Goal: Use online tool/utility: Utilize a website feature to perform a specific function

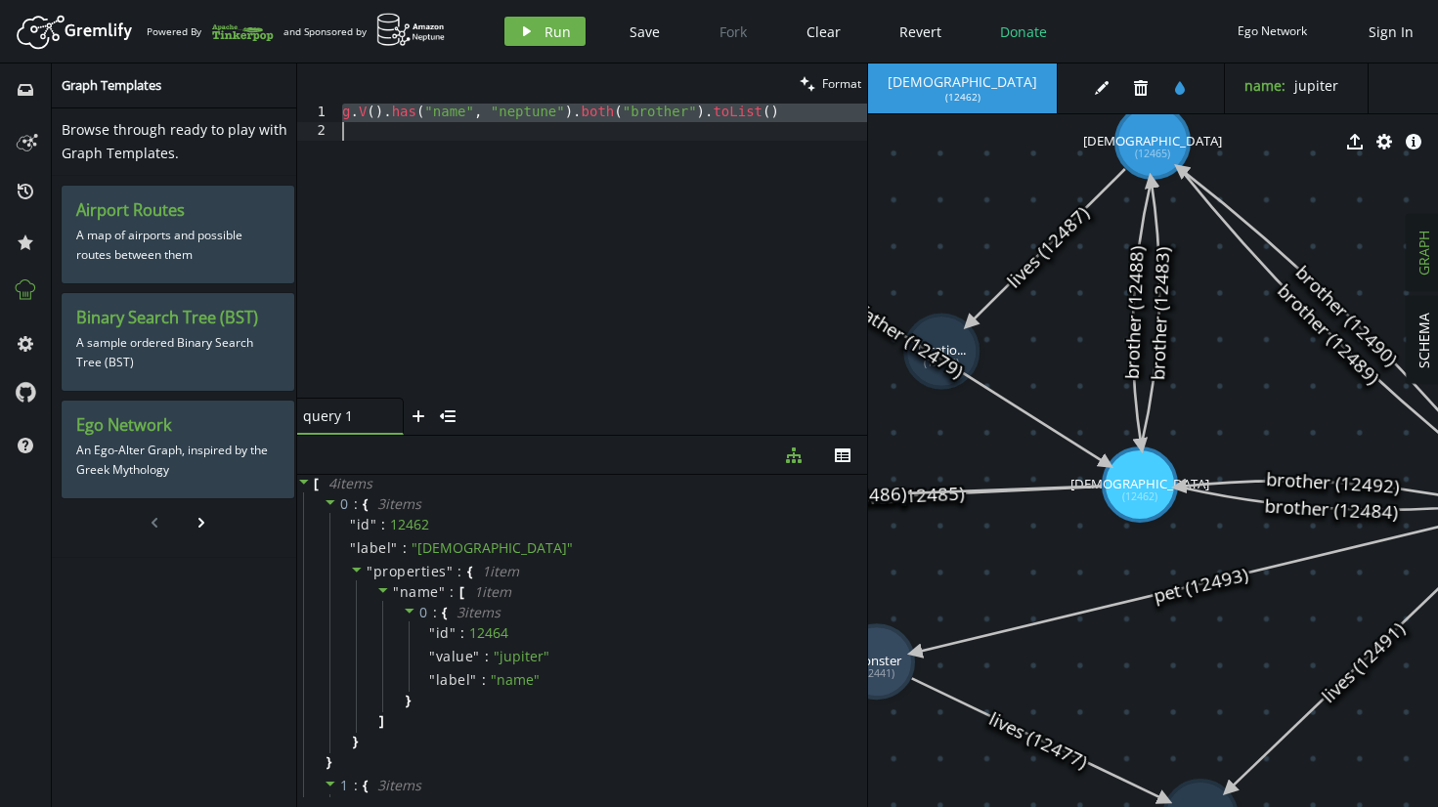
scroll to position [523, 0]
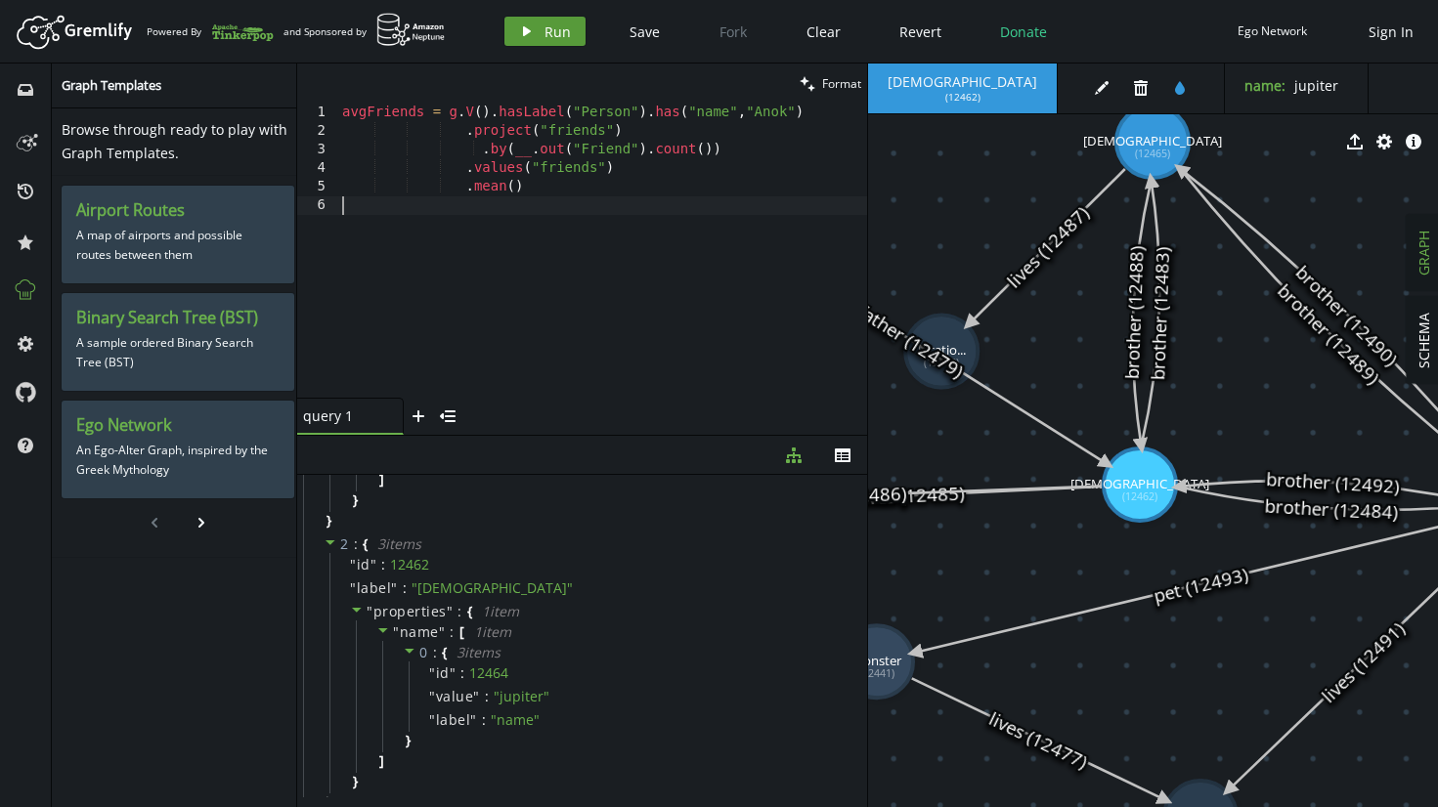
click at [549, 40] on button "play Run" at bounding box center [544, 31] width 81 height 29
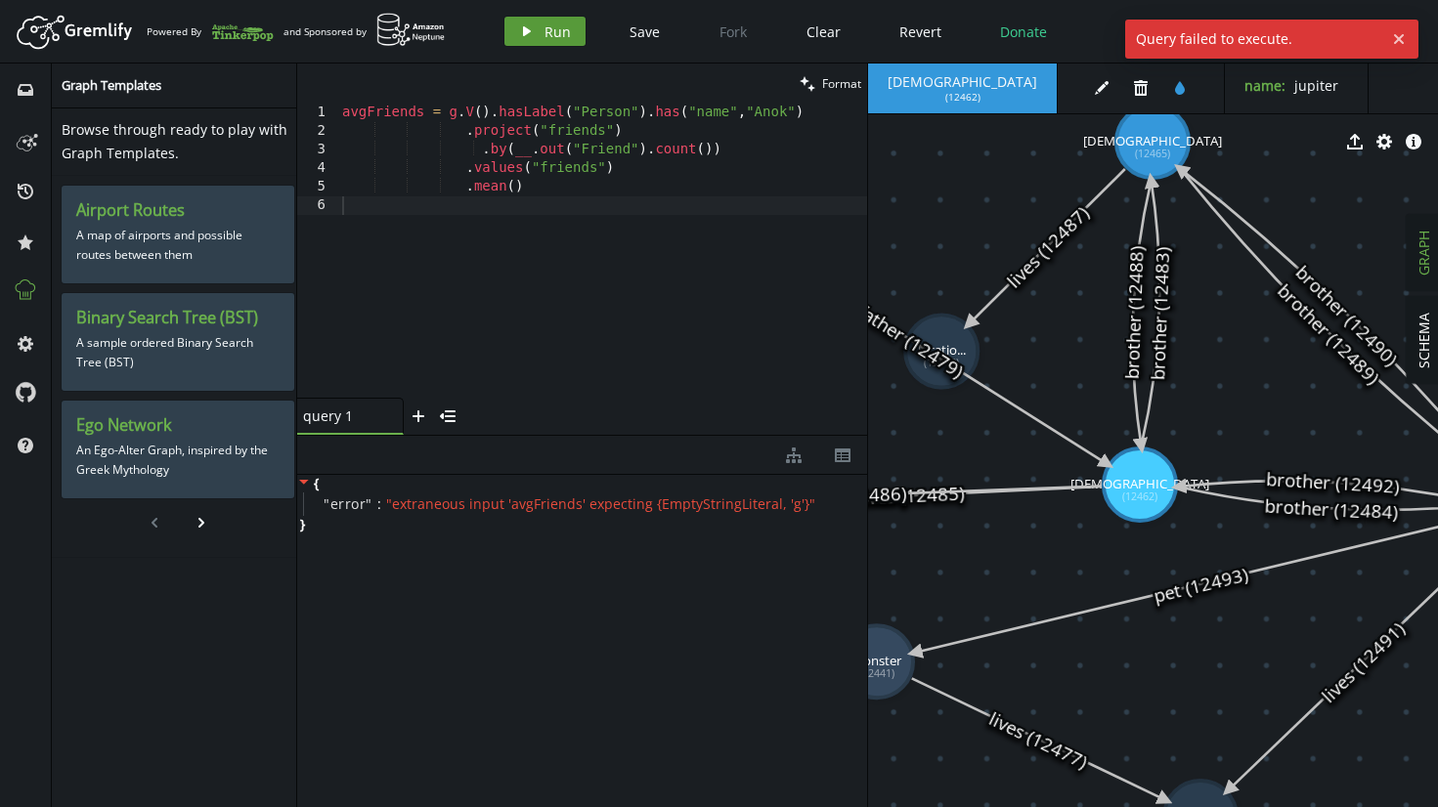
scroll to position [0, 0]
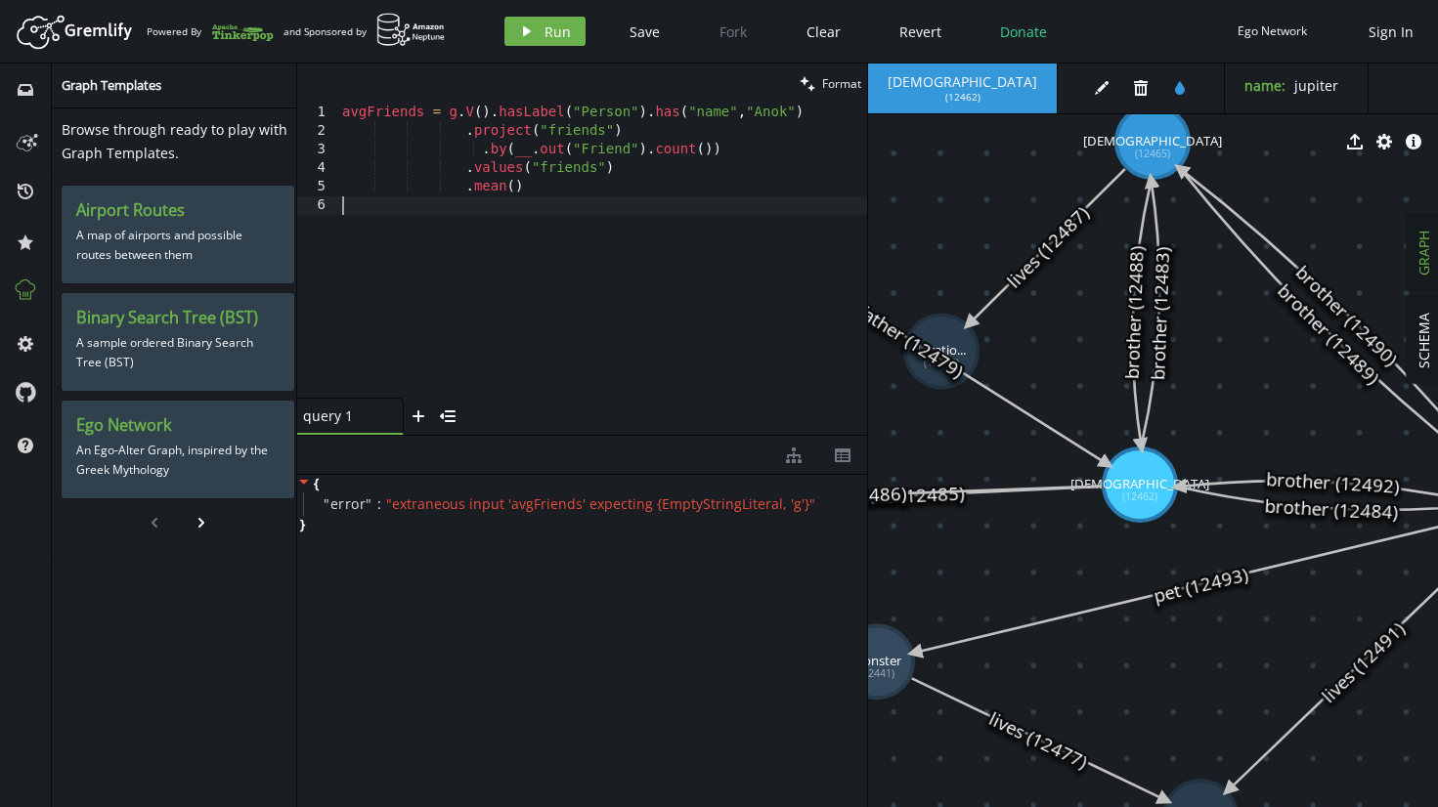
click at [596, 285] on div "avgFriends = g . V ( ) . hasLabel ( "Person" ) . has ( "name" , "Anok" ) . proj…" at bounding box center [602, 269] width 529 height 331
type textarea ".mean()"
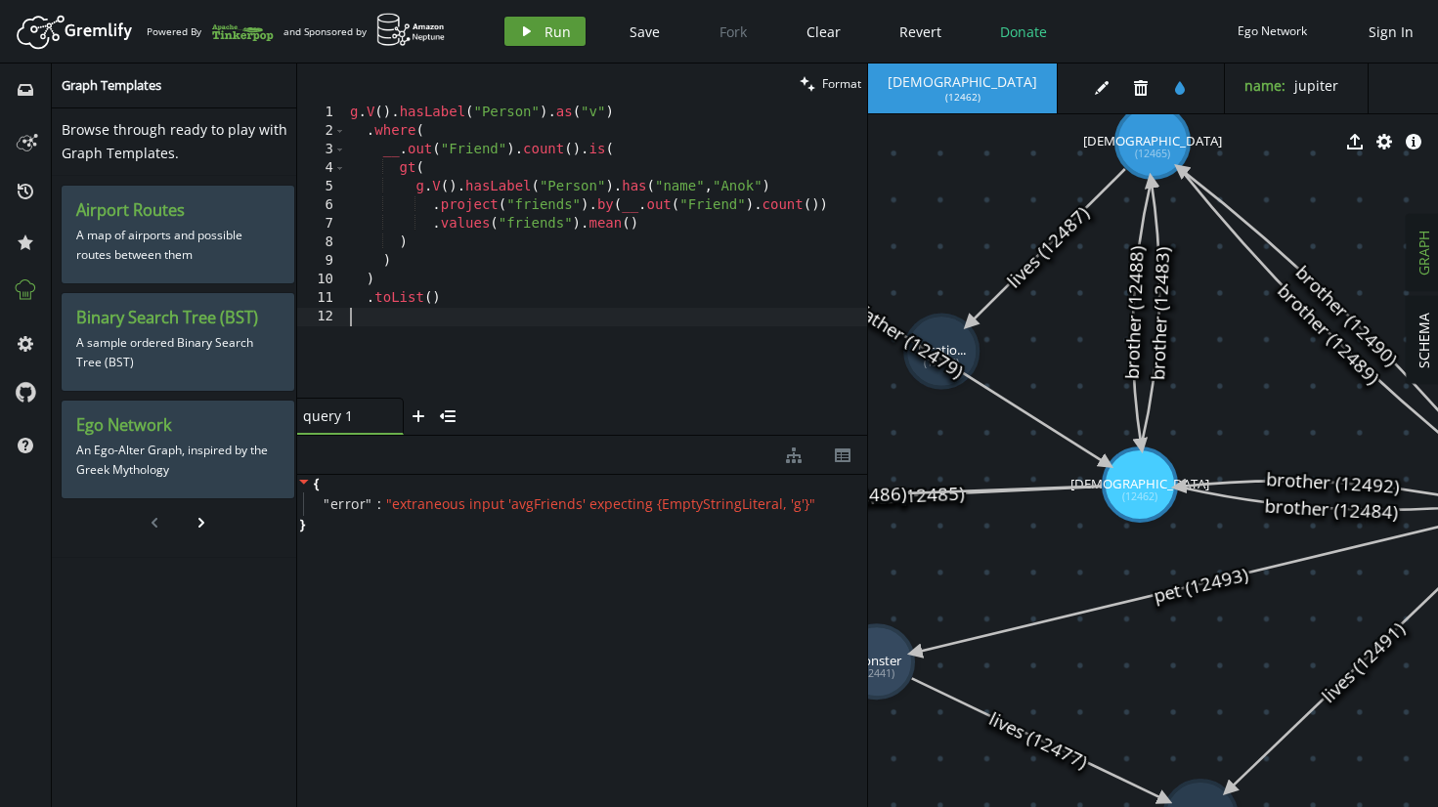
click at [566, 29] on span "Run" at bounding box center [557, 31] width 26 height 19
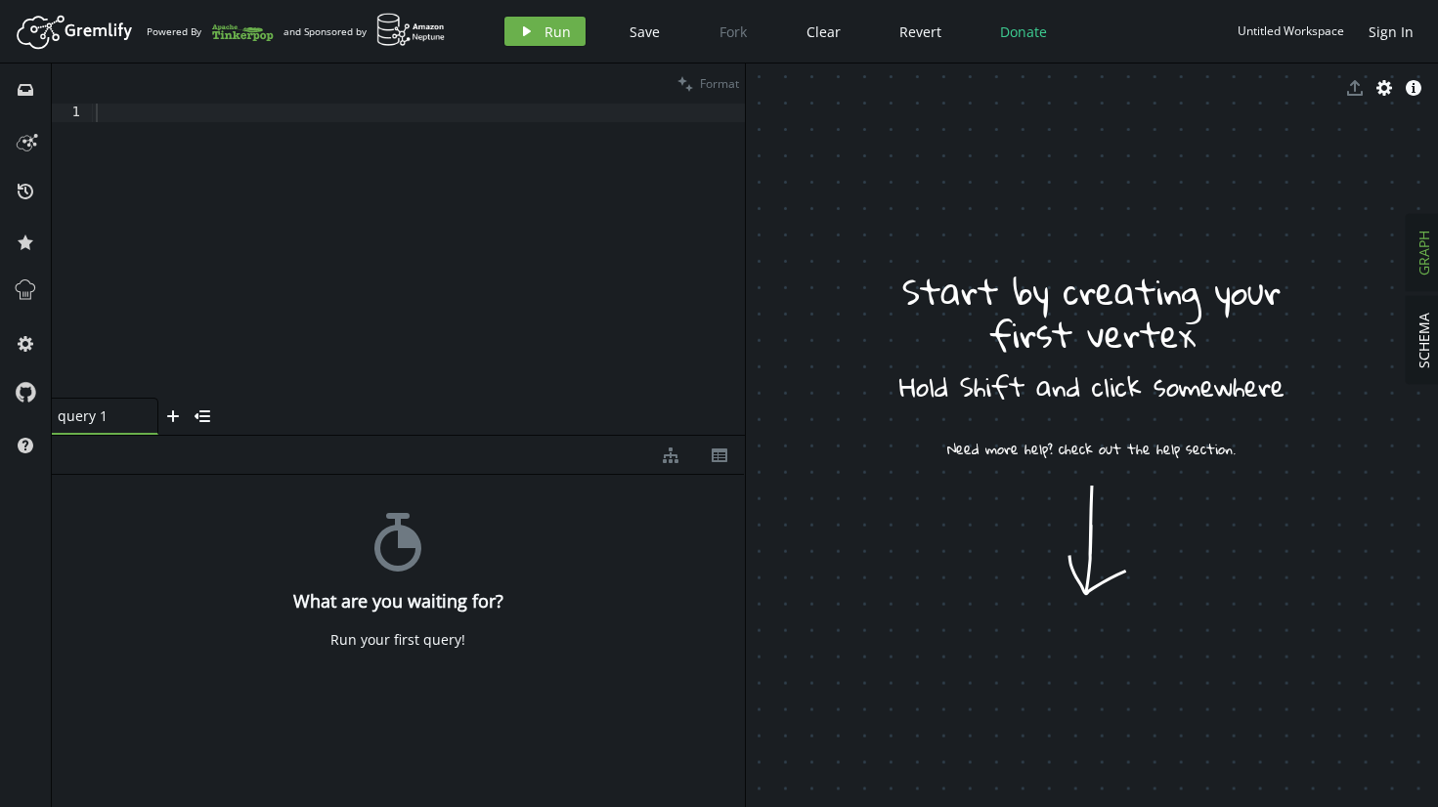
click at [25, 260] on span "star" at bounding box center [25, 241] width 31 height 51
click at [25, 303] on button at bounding box center [25, 292] width 31 height 31
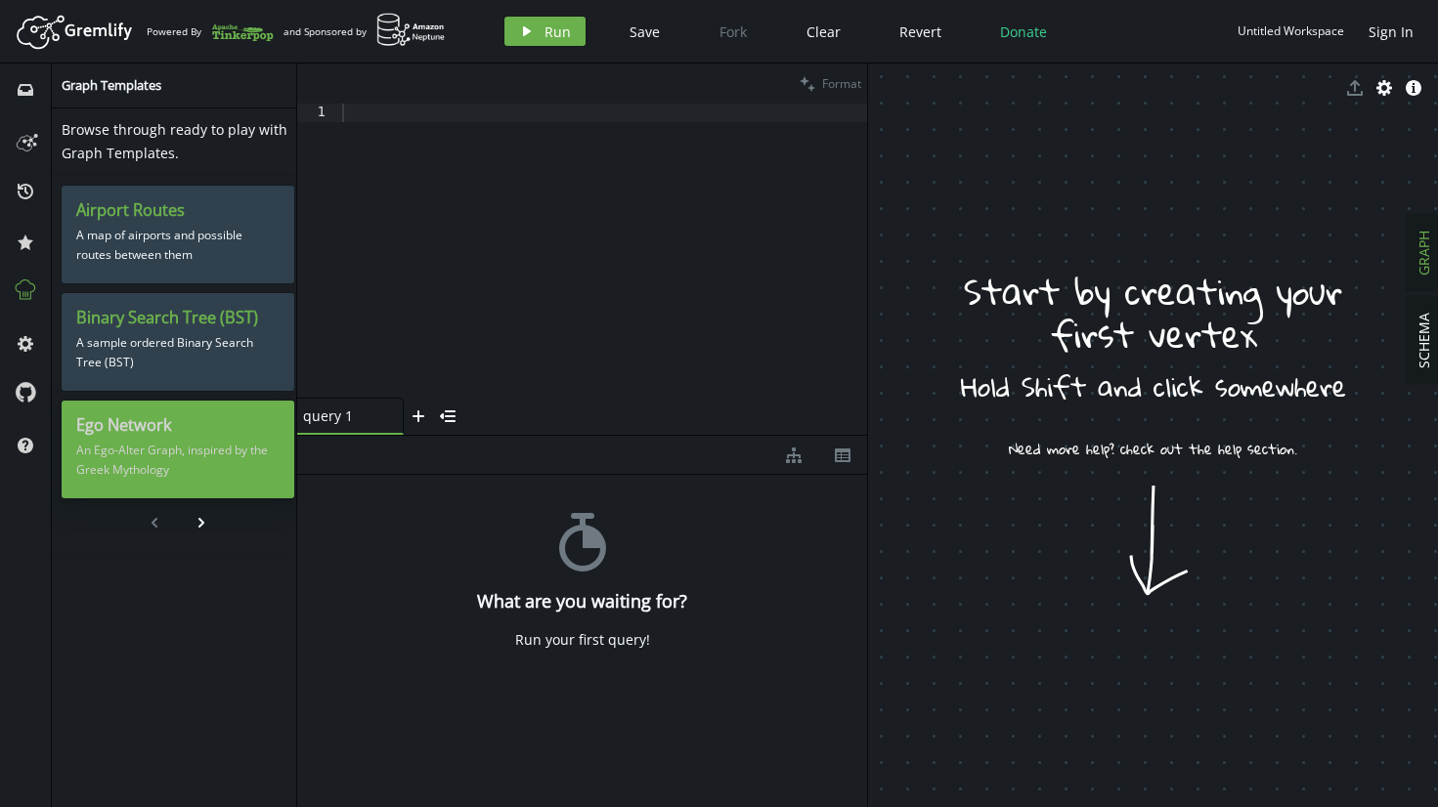
click at [249, 450] on p "An Ego-Alter Graph, inspired by the Greek Mythology" at bounding box center [177, 460] width 203 height 49
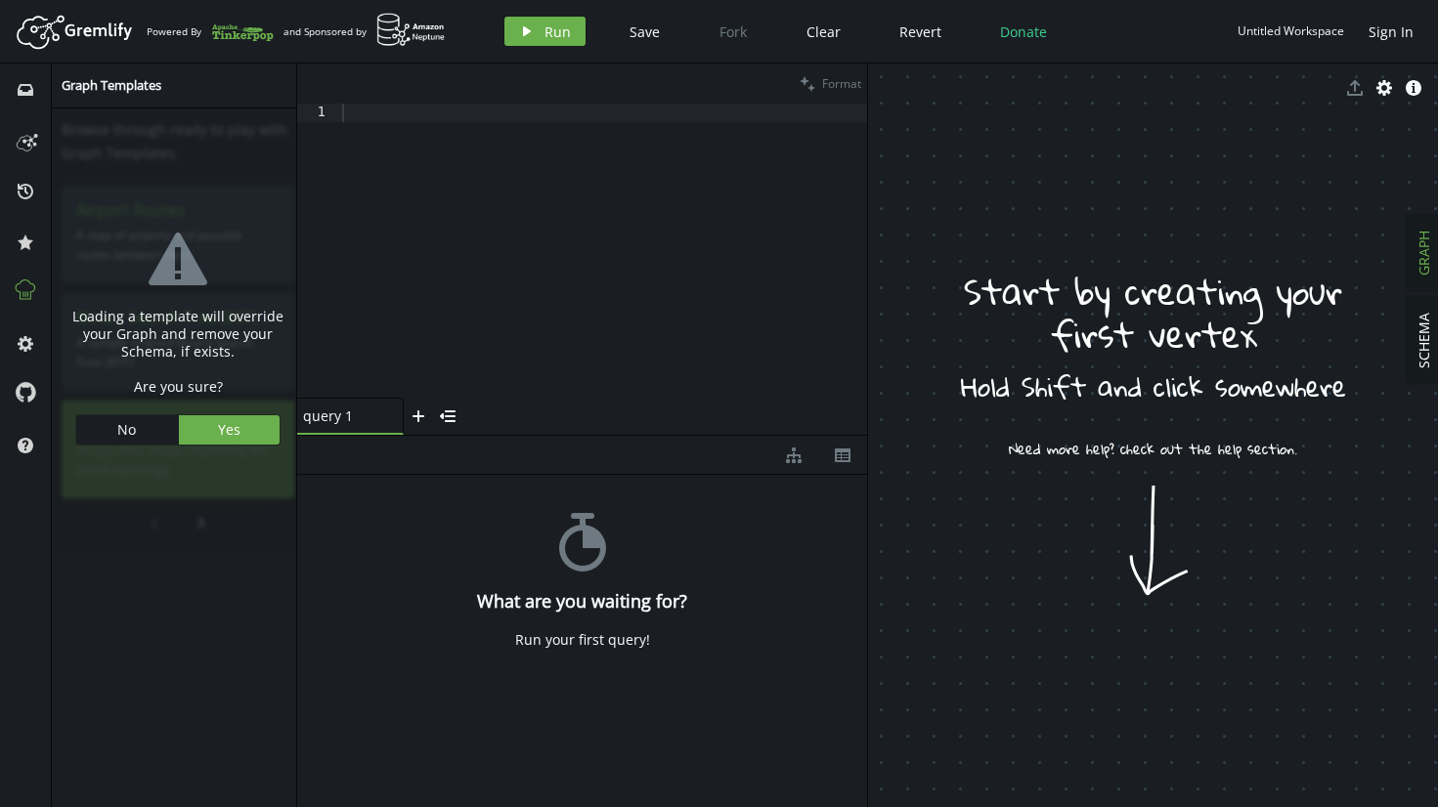
click at [249, 450] on div "warning-sign Loading a template will override your Graph and remove your Schema…" at bounding box center [178, 333] width 242 height 440
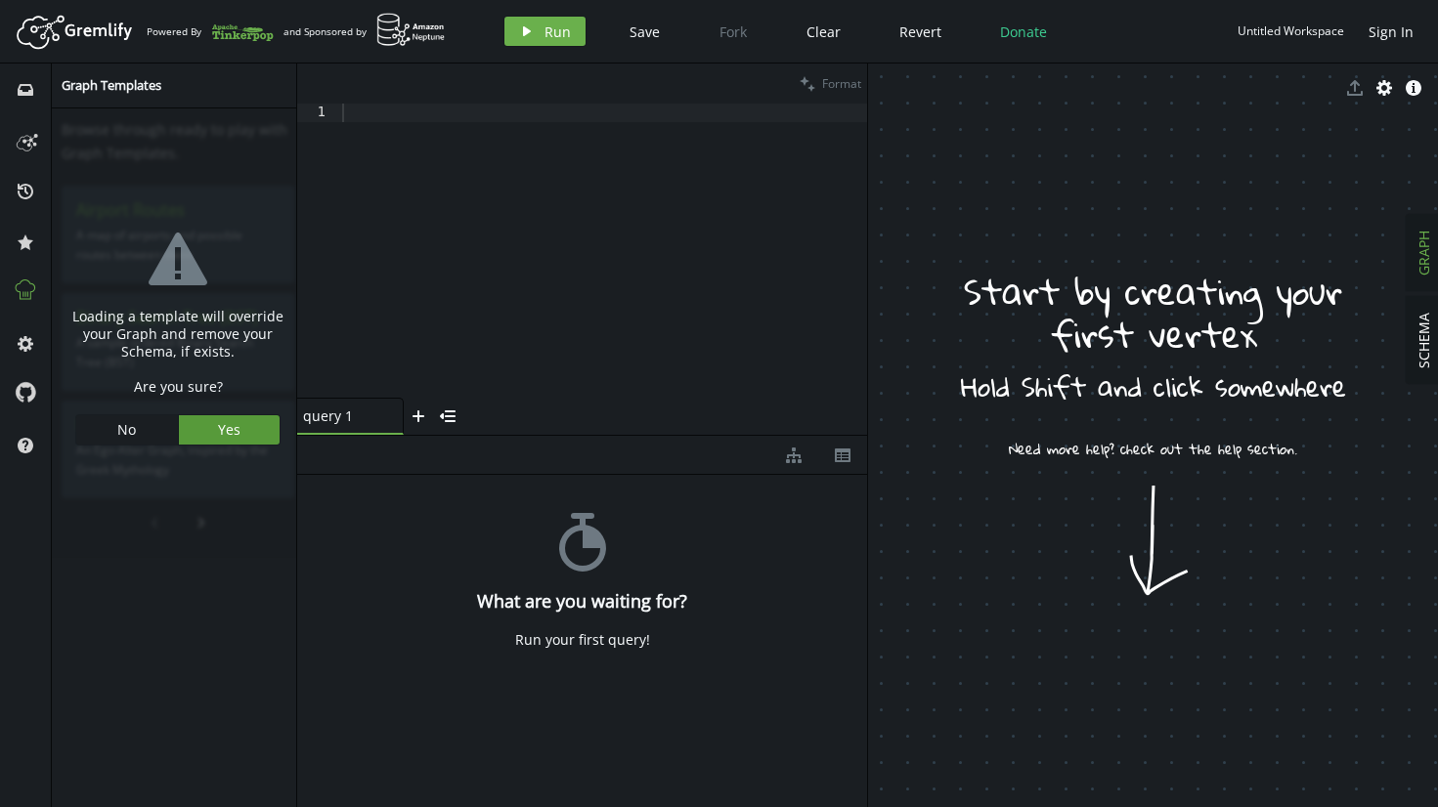
click at [249, 422] on button "Yes" at bounding box center [230, 429] width 102 height 29
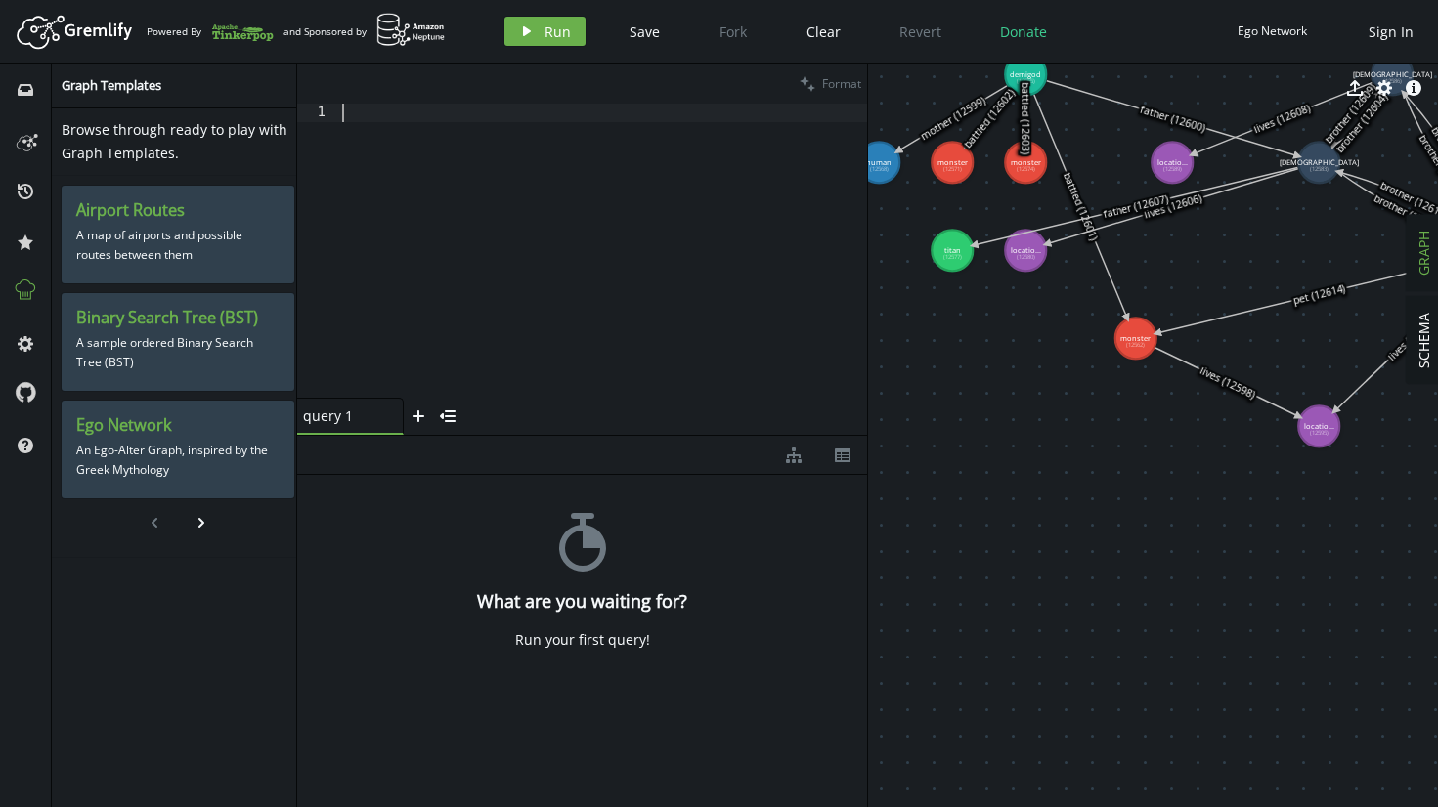
click at [486, 194] on div at bounding box center [602, 269] width 529 height 331
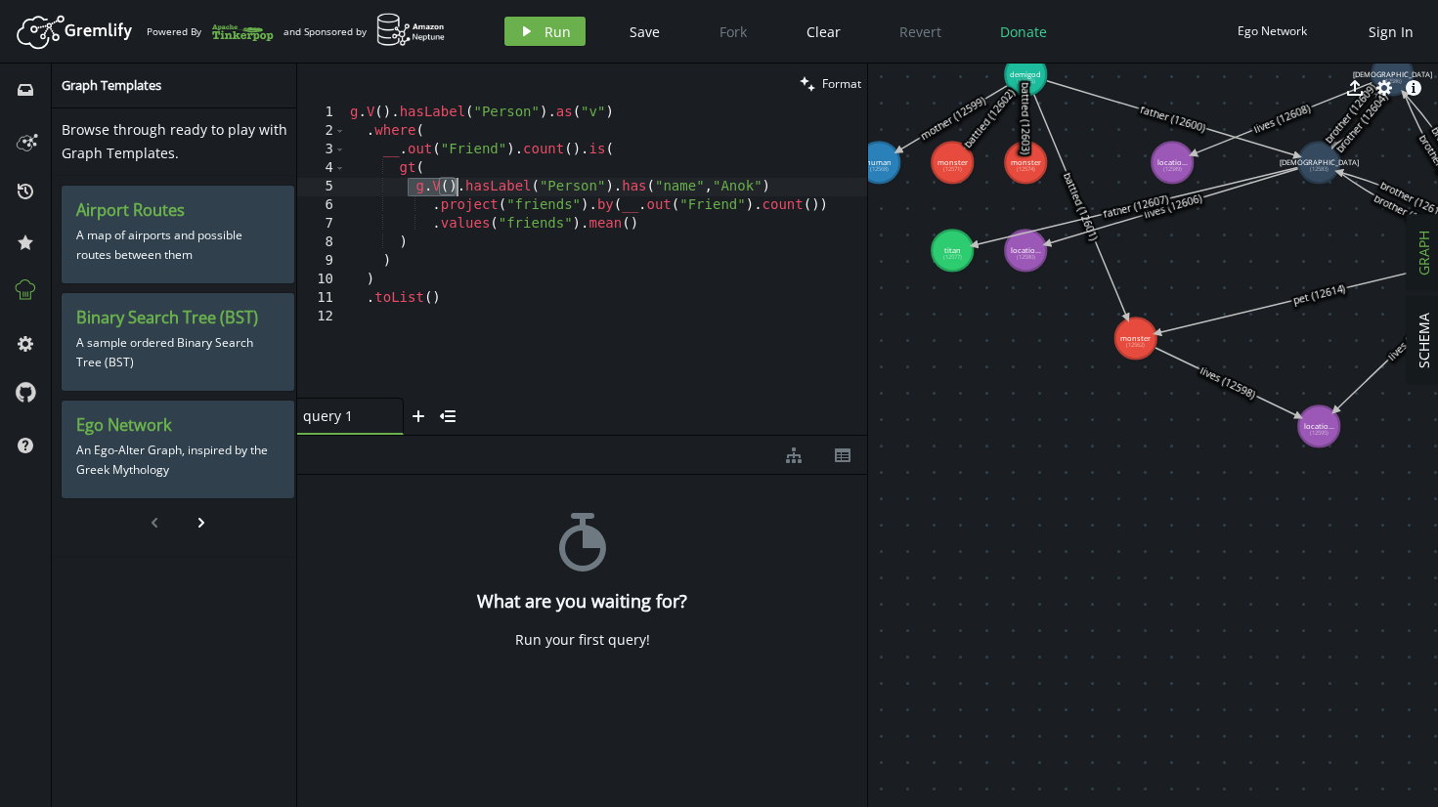
drag, startPoint x: 410, startPoint y: 194, endPoint x: 453, endPoint y: 187, distance: 43.5
click at [453, 187] on div "g . V ( ) . hasLabel ( "Person" ) . as ( "v" ) . where ( __ . out ( "Friend" ) …" at bounding box center [606, 269] width 521 height 331
click at [627, 204] on div "g . V ( ) . hasLabel ( "Person" ) . as ( "v" ) . where ( __ . out ( "Friend" ) …" at bounding box center [606, 269] width 521 height 331
type textarea ".project("friends").by(__.out("Friend").count())"
click at [552, 33] on span "Run" at bounding box center [557, 31] width 26 height 19
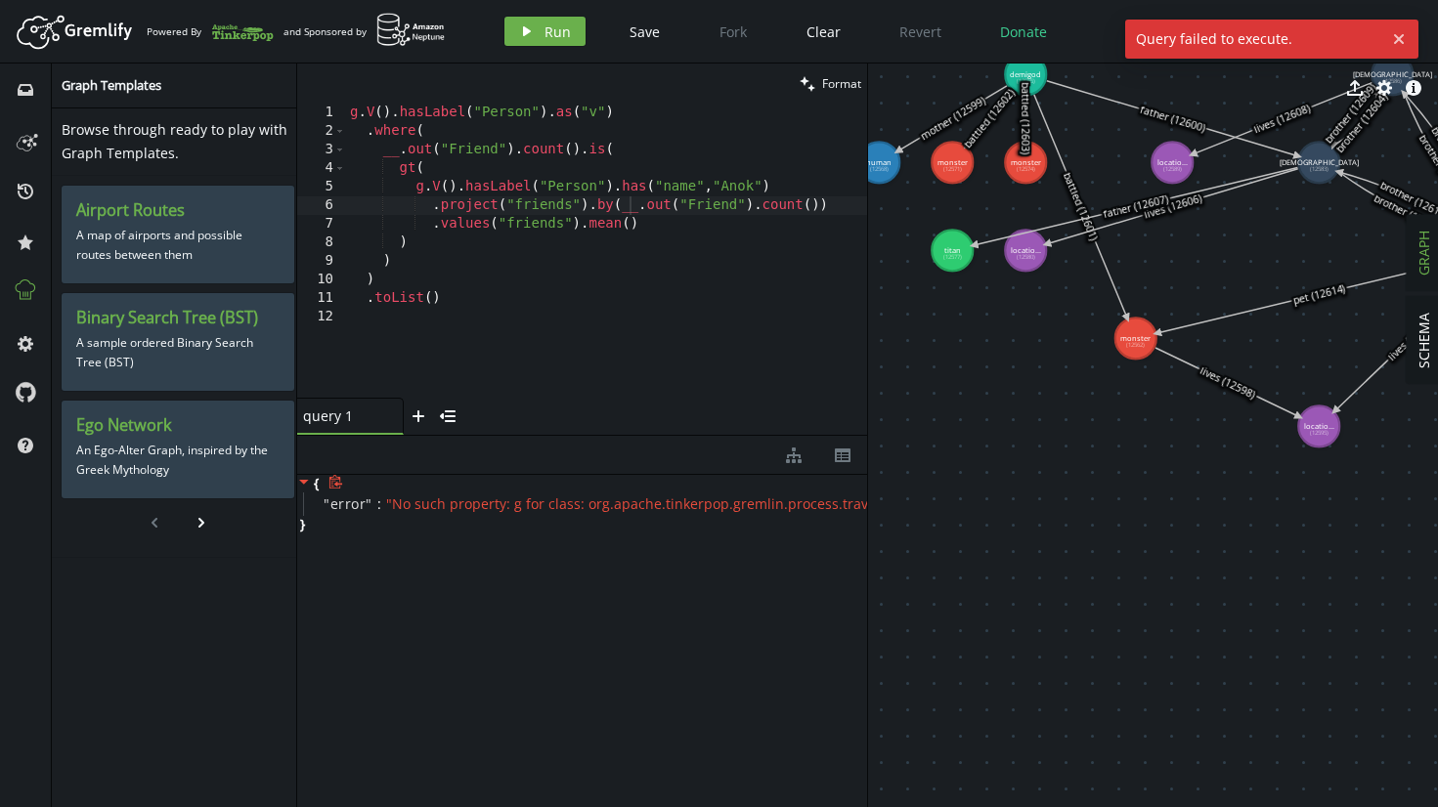
click at [628, 509] on span "" No such property: g for class: org.apache.tinkerpop.gremlin.process.traversal…" at bounding box center [687, 504] width 602 height 19
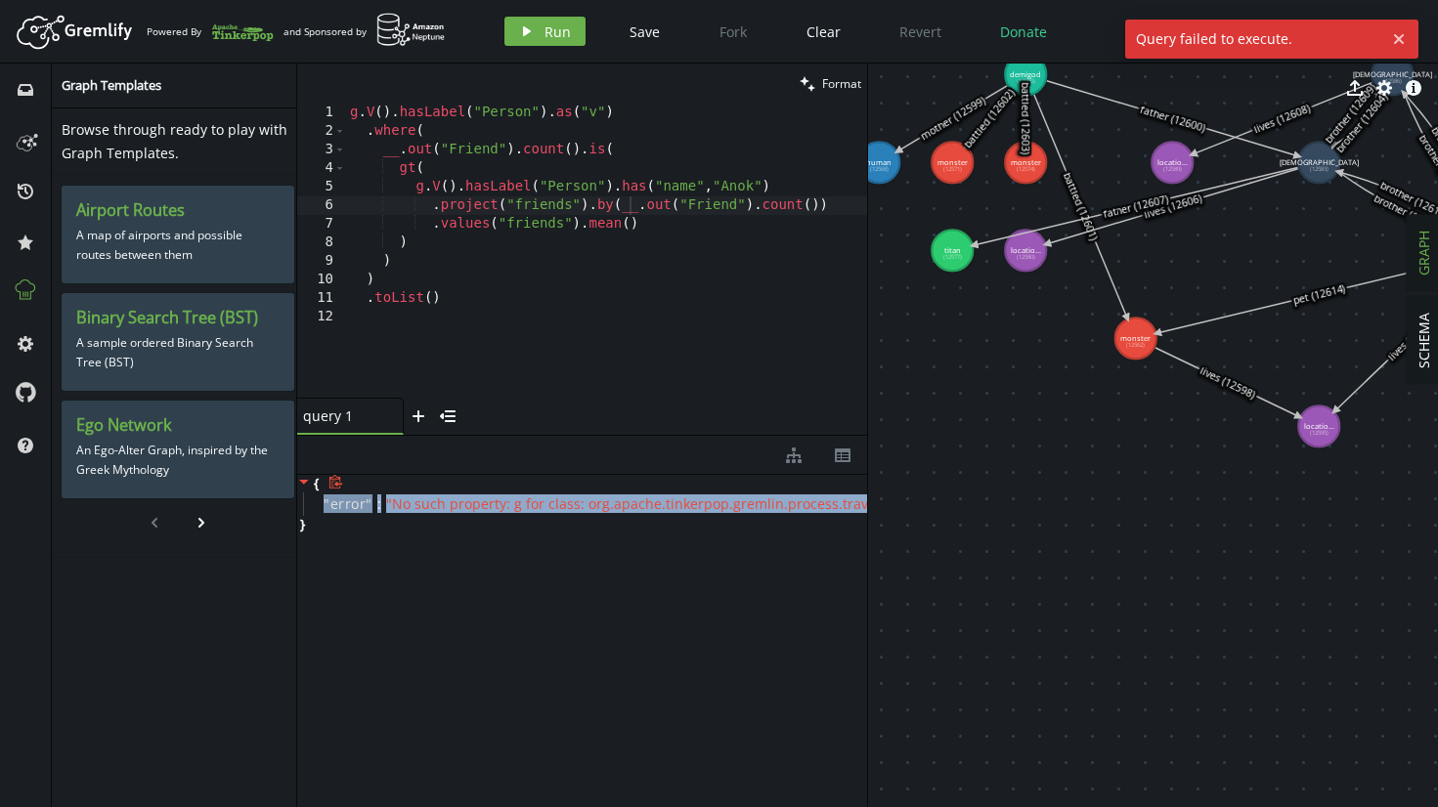
click at [628, 509] on span "" No such property: g for class: org.apache.tinkerpop.gremlin.process.traversal…" at bounding box center [687, 504] width 602 height 19
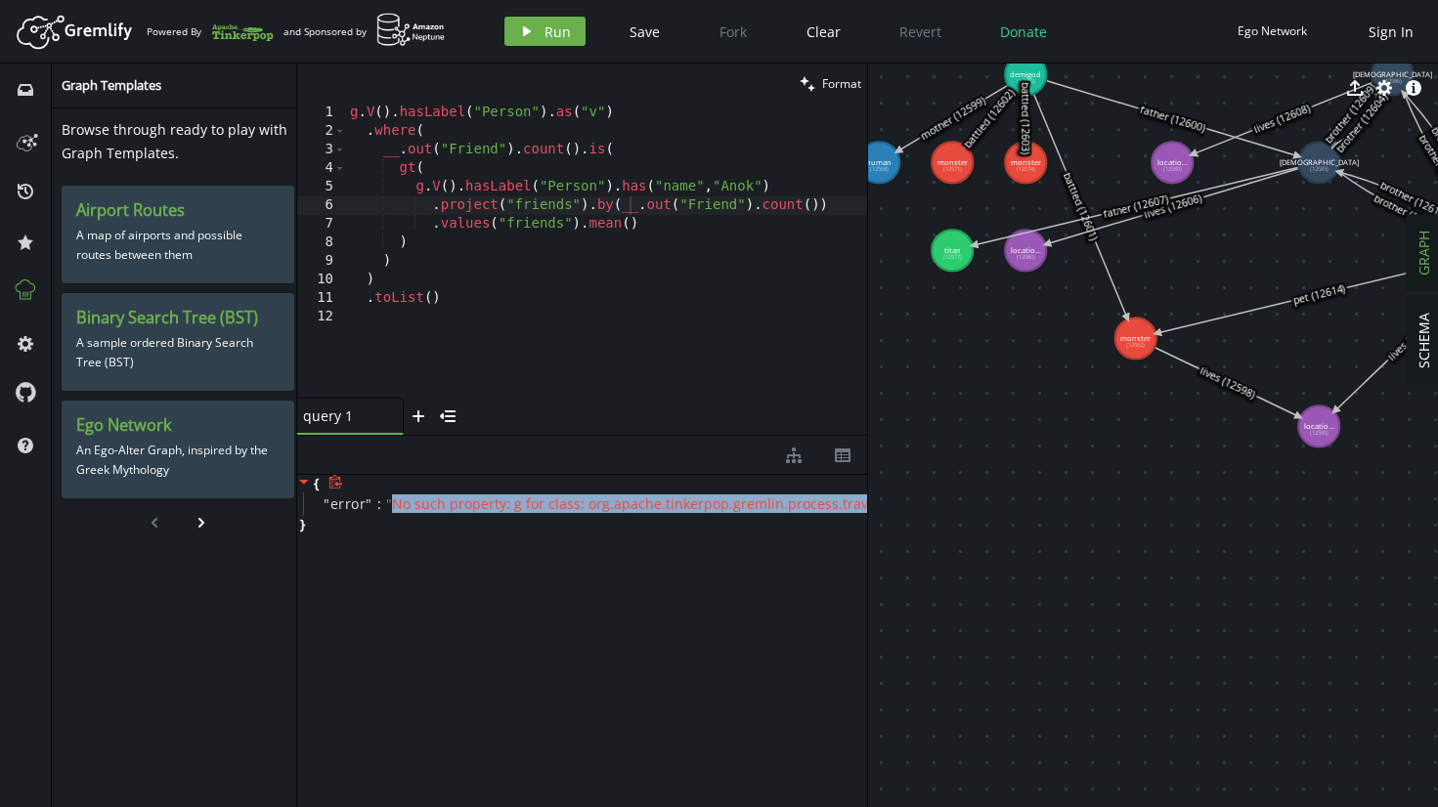
drag, startPoint x: 389, startPoint y: 511, endPoint x: 629, endPoint y: 514, distance: 240.4
click at [629, 514] on div "" error " : " No such property: g for class: org.apache.tinkerpop.gremlin.proce…" at bounding box center [585, 504] width 564 height 23
copy span "No such property: g for class: org.apache.tinkerpop.gremlin.process.traversal.d…"
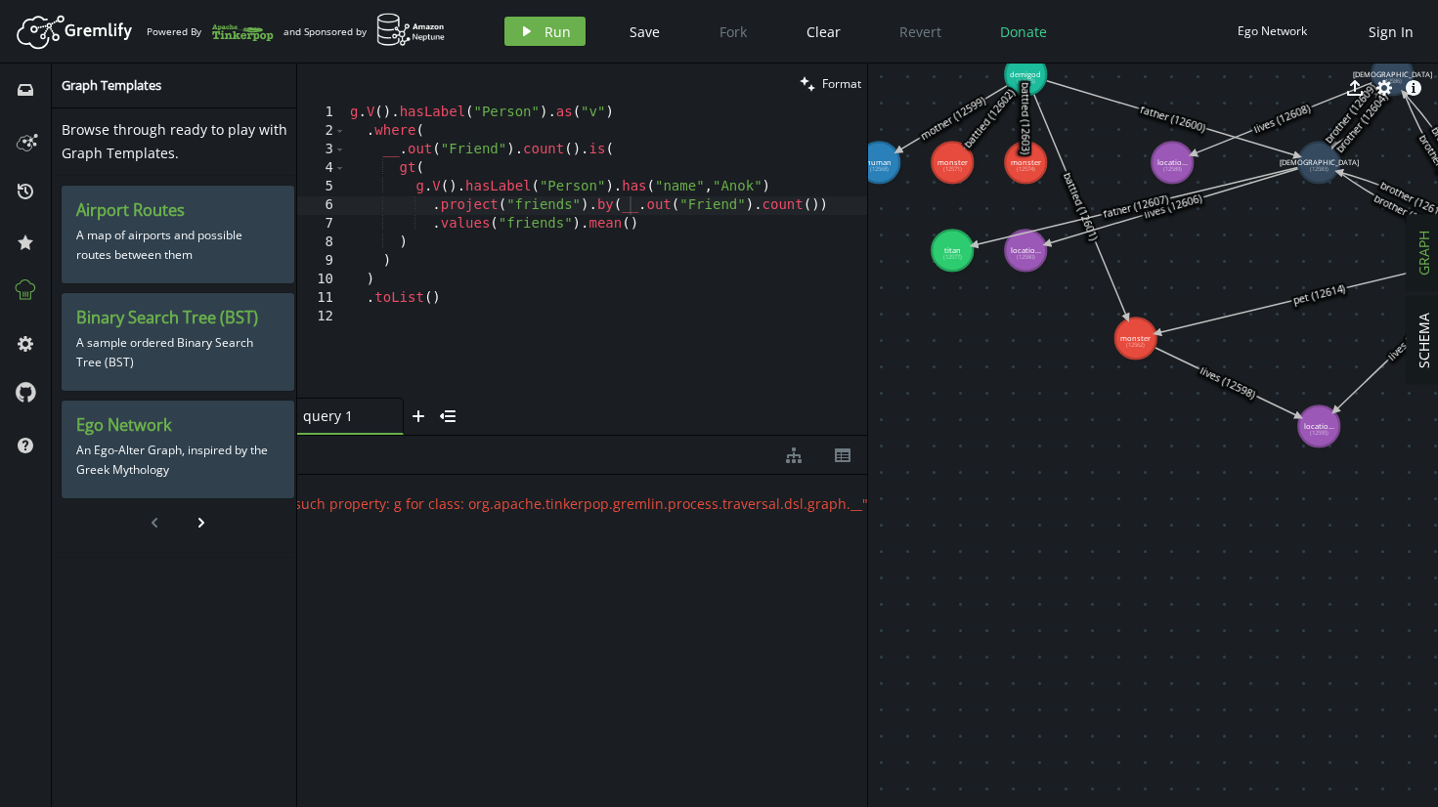
click at [874, 500] on icon at bounding box center [881, 502] width 15 height 15
click at [492, 333] on div "g . V ( ) . hasLabel ( "Person" ) . as ( "v" ) . where ( __ . out ( "Friend" ) …" at bounding box center [606, 269] width 521 height 331
type textarea ".toList()"
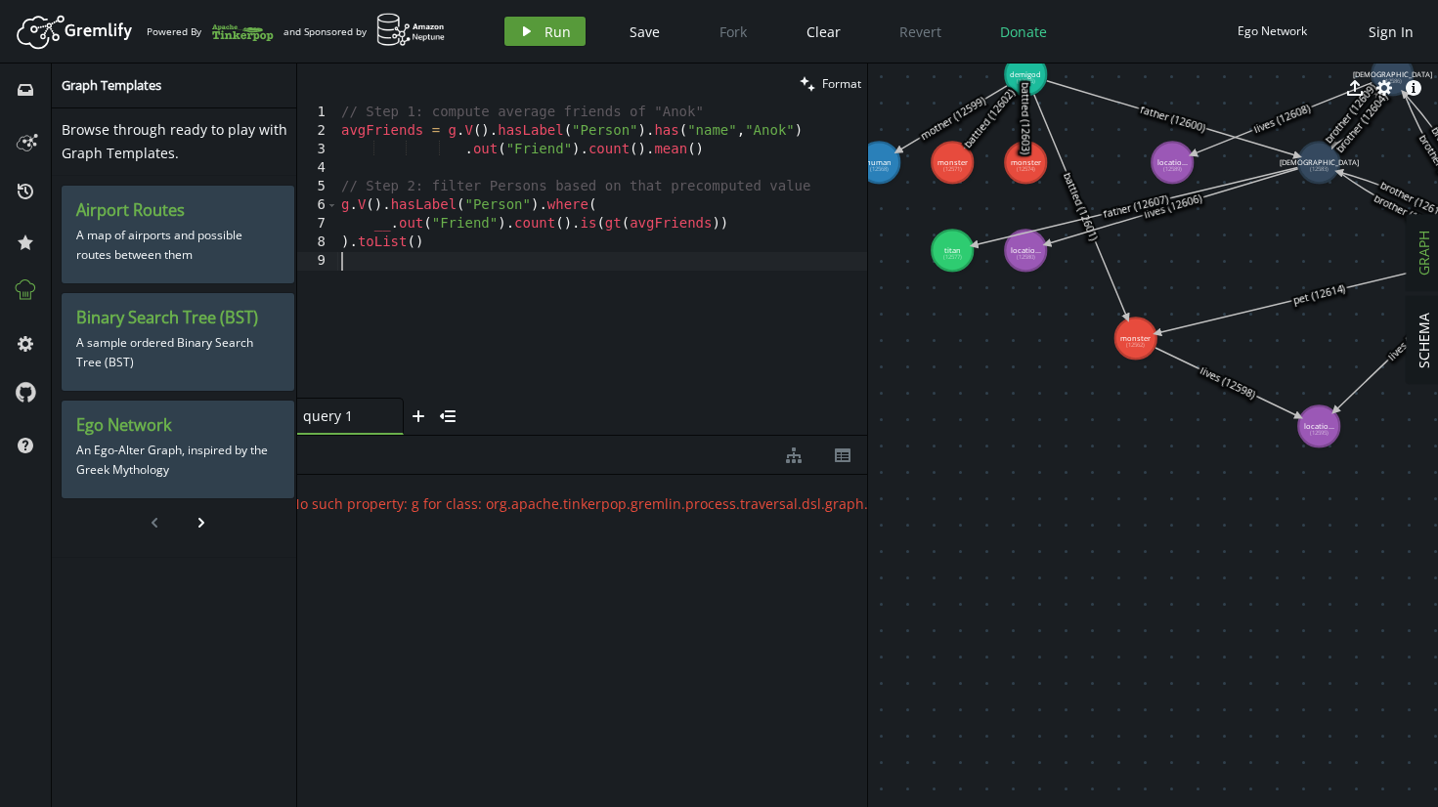
click at [555, 24] on span "Run" at bounding box center [557, 31] width 26 height 19
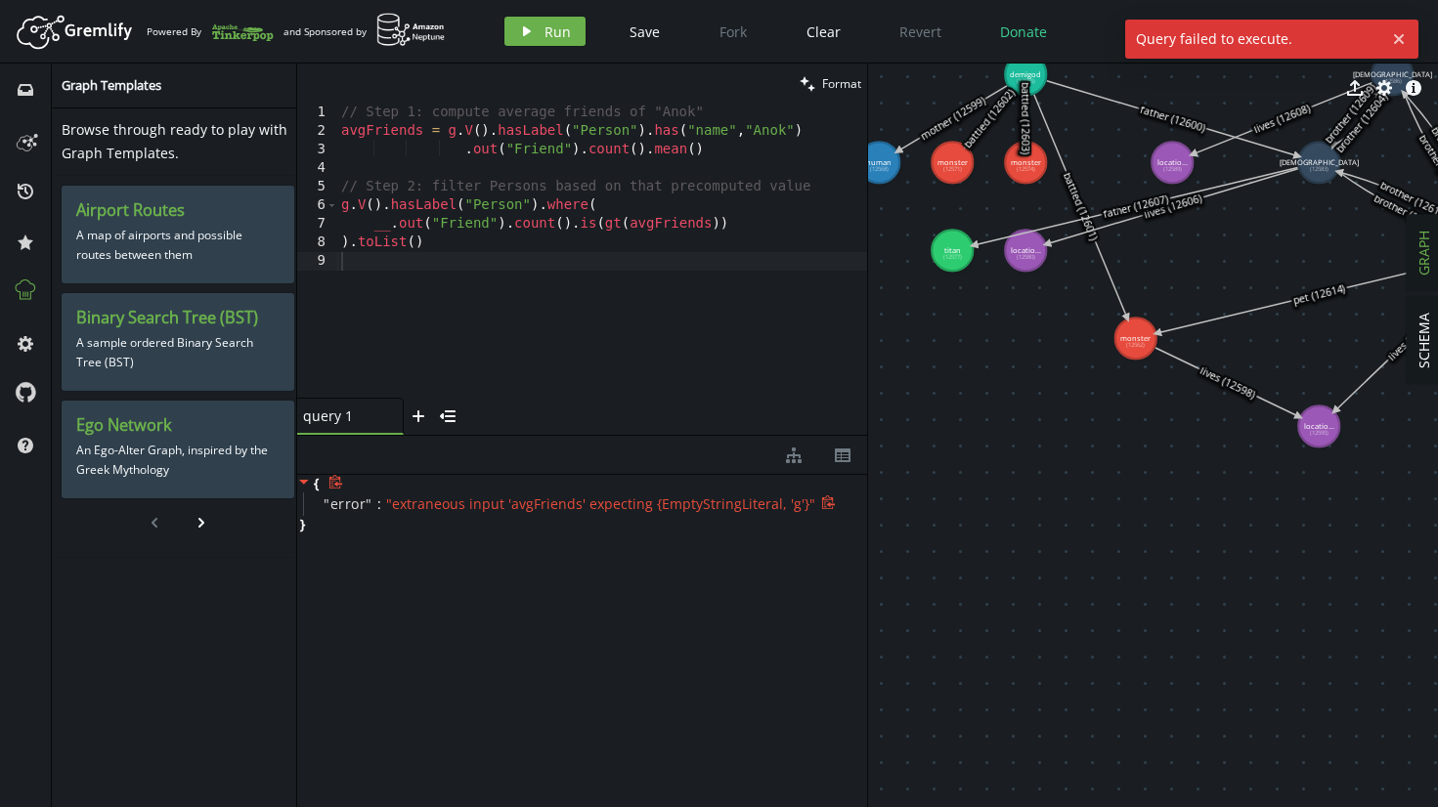
click at [821, 508] on icon at bounding box center [827, 502] width 13 height 14
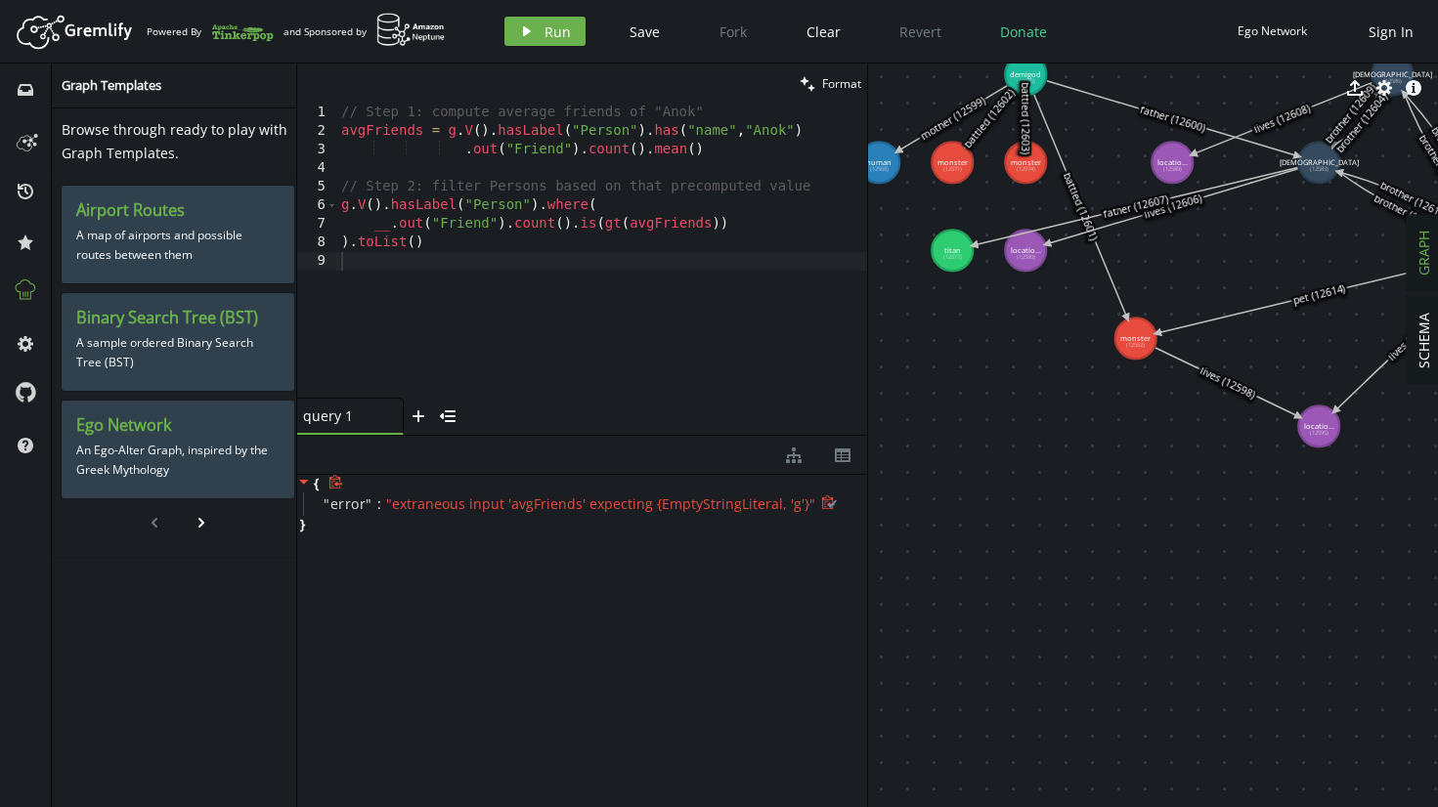
click at [821, 505] on icon at bounding box center [827, 502] width 13 height 14
click at [513, 347] on div "// Step 1: compute average friends of "Anok" avgFriends = g . V ( ) . hasLabel …" at bounding box center [602, 269] width 530 height 331
type textarea ").toList()"
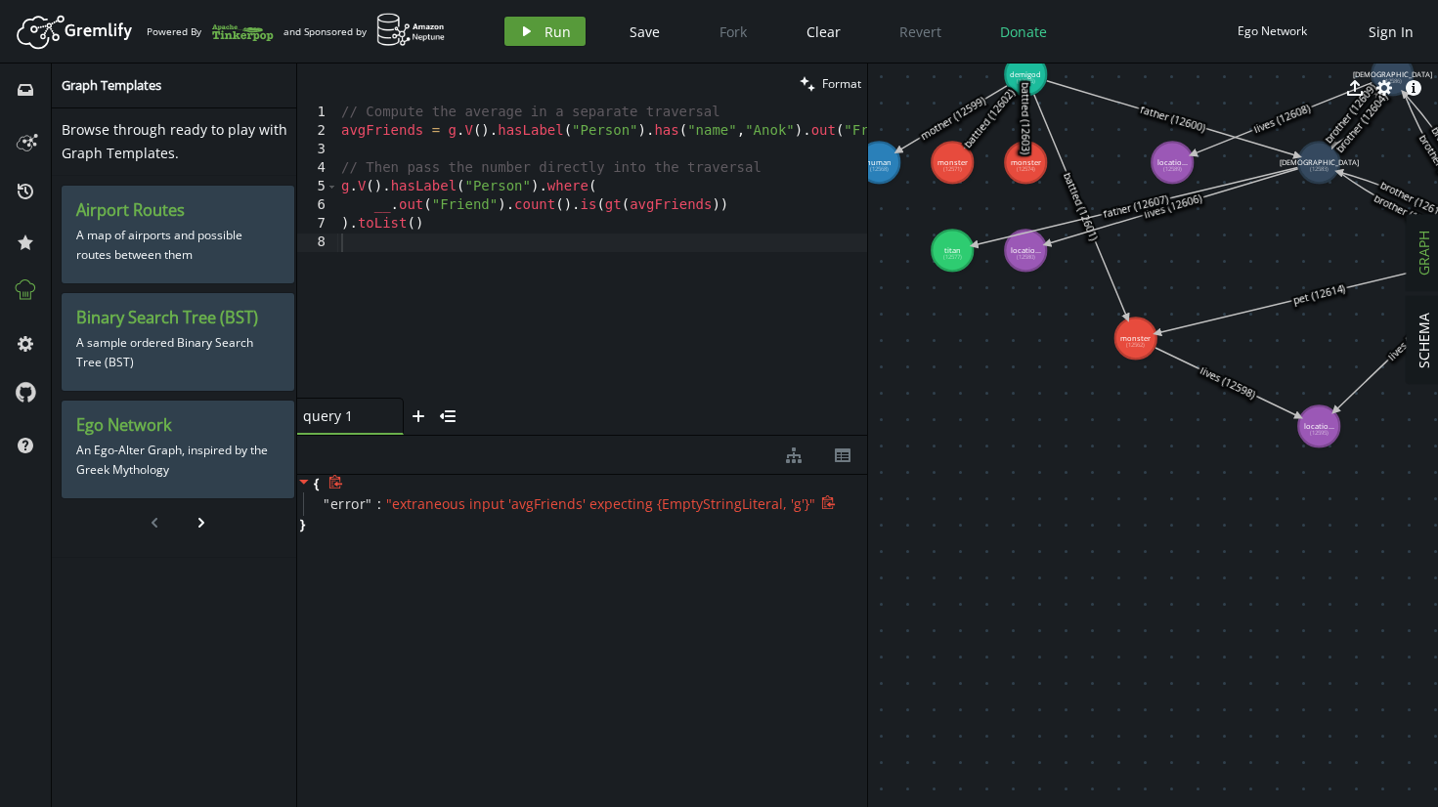
click at [544, 31] on span "Run" at bounding box center [557, 31] width 26 height 19
click at [796, 261] on div "// Compute the average in a separate traversal avgFriends = g . V ( ) . hasLabe…" at bounding box center [718, 265] width 763 height 323
type textarea ").toList()"
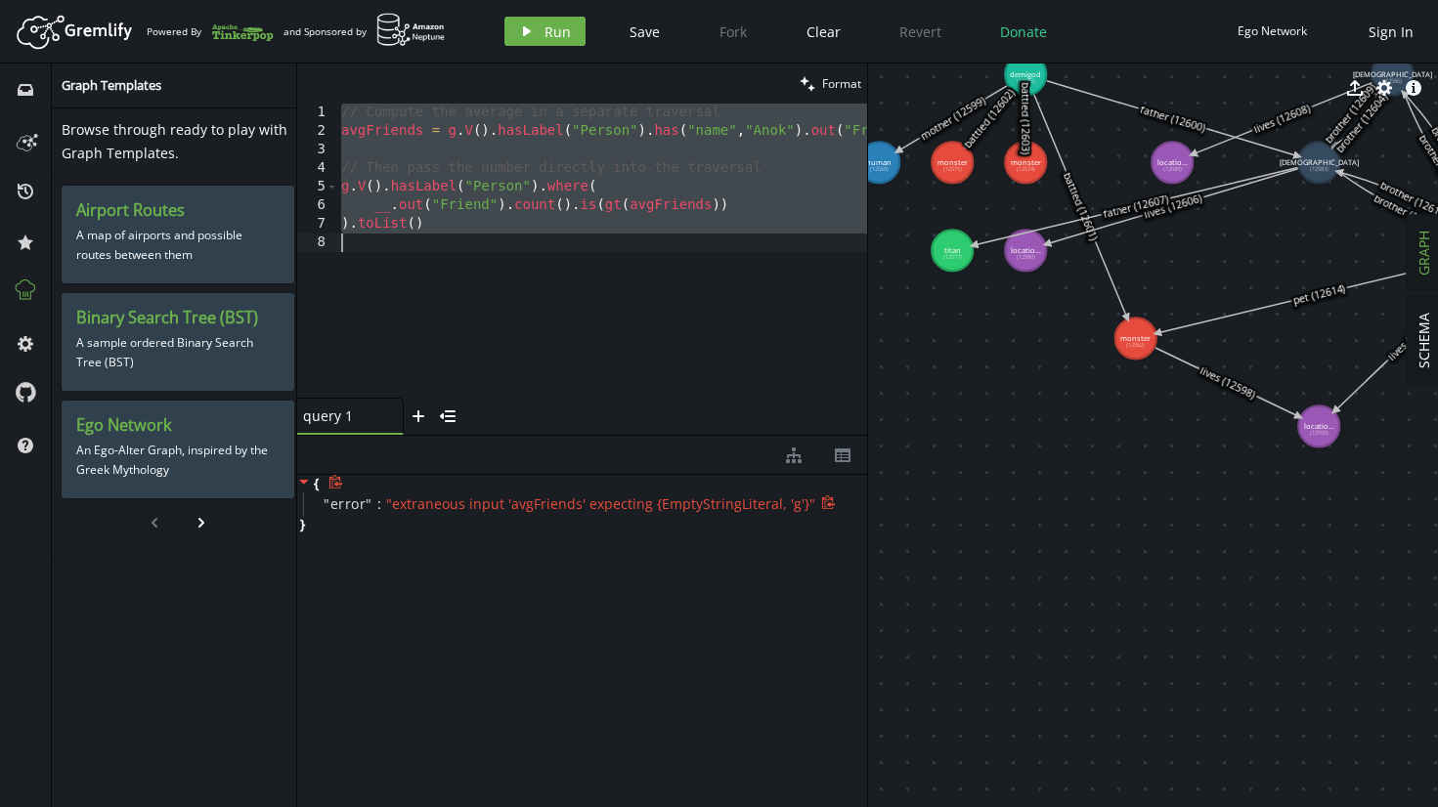
paste textarea
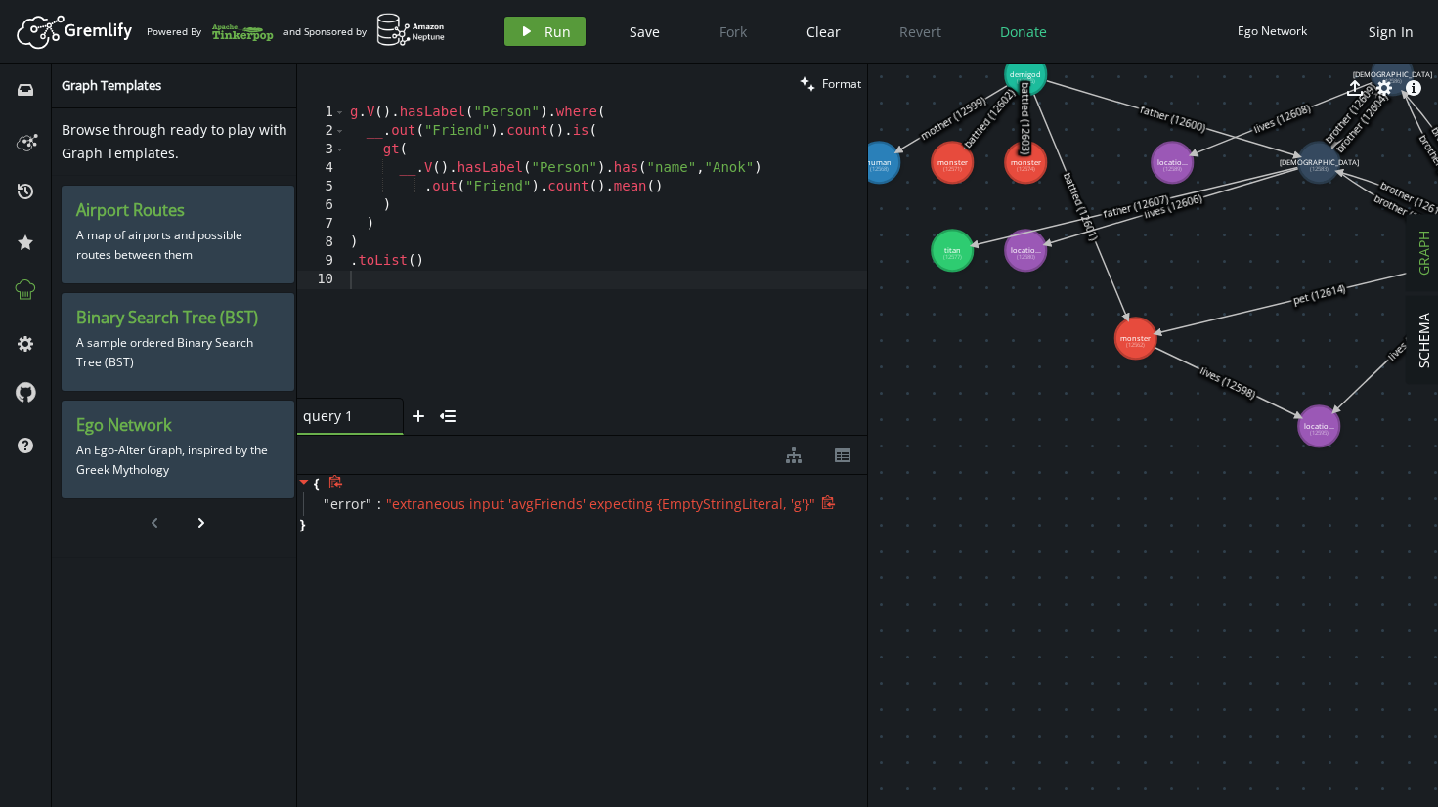
click at [550, 31] on span "Run" at bounding box center [557, 31] width 26 height 19
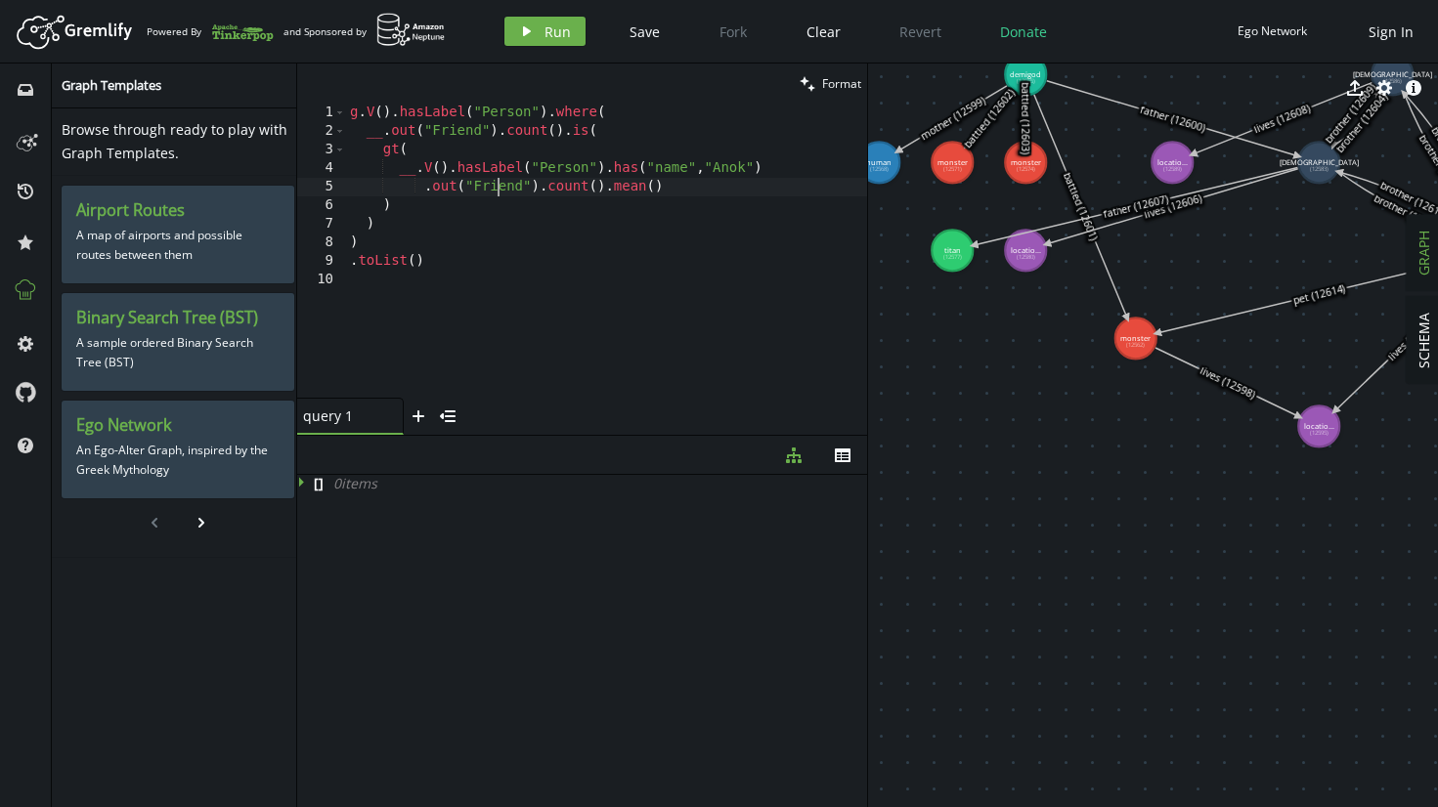
click at [495, 195] on div "g . V ( ) . hasLabel ( "Person" ) . where ( __ . out ( "Friend" ) . count ( ) .…" at bounding box center [606, 269] width 521 height 331
type textarea ".toList()"
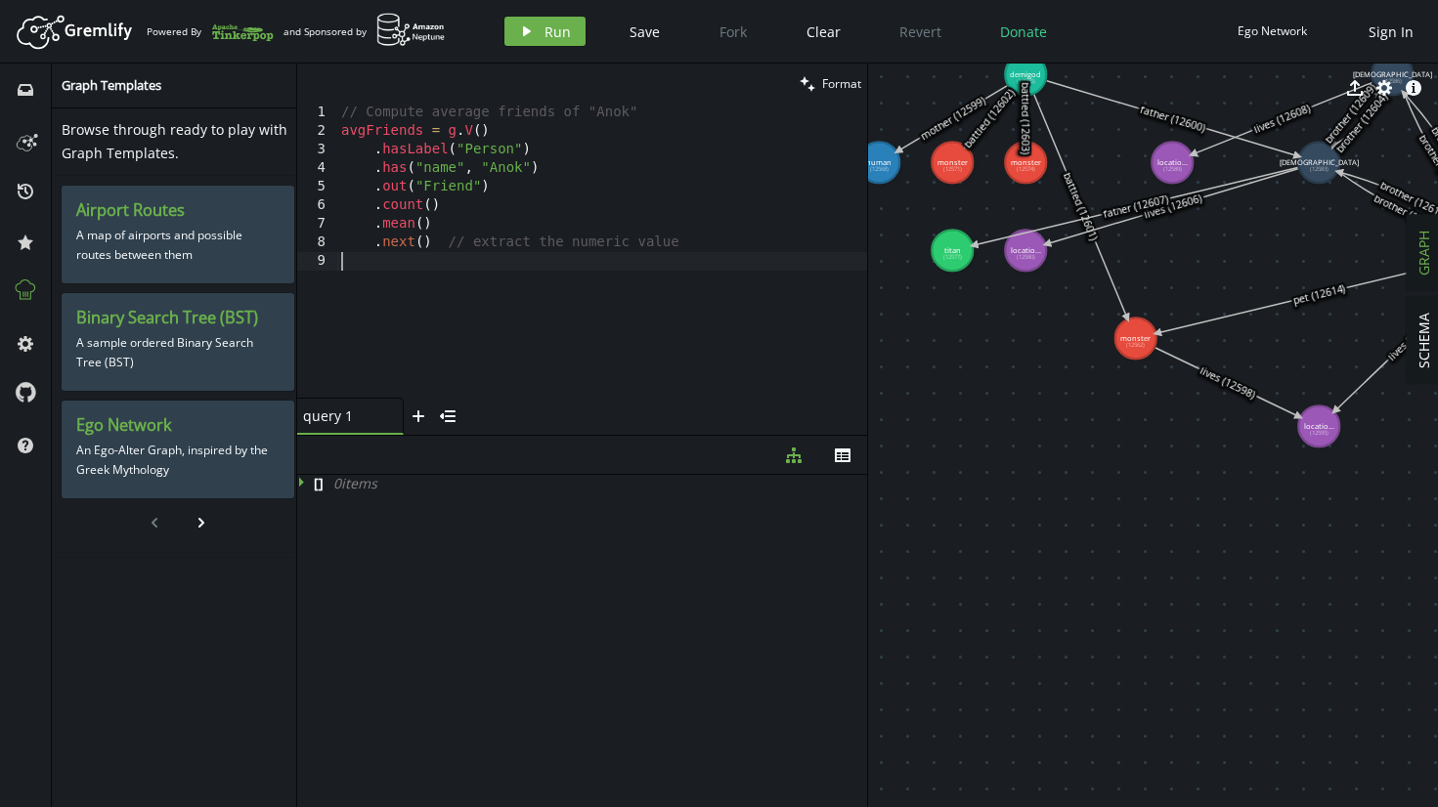
click at [522, 308] on div "// Compute average friends of "Anok" avgFriends = g . V ( ) . hasLabel ( "Perso…" at bounding box center [602, 269] width 530 height 331
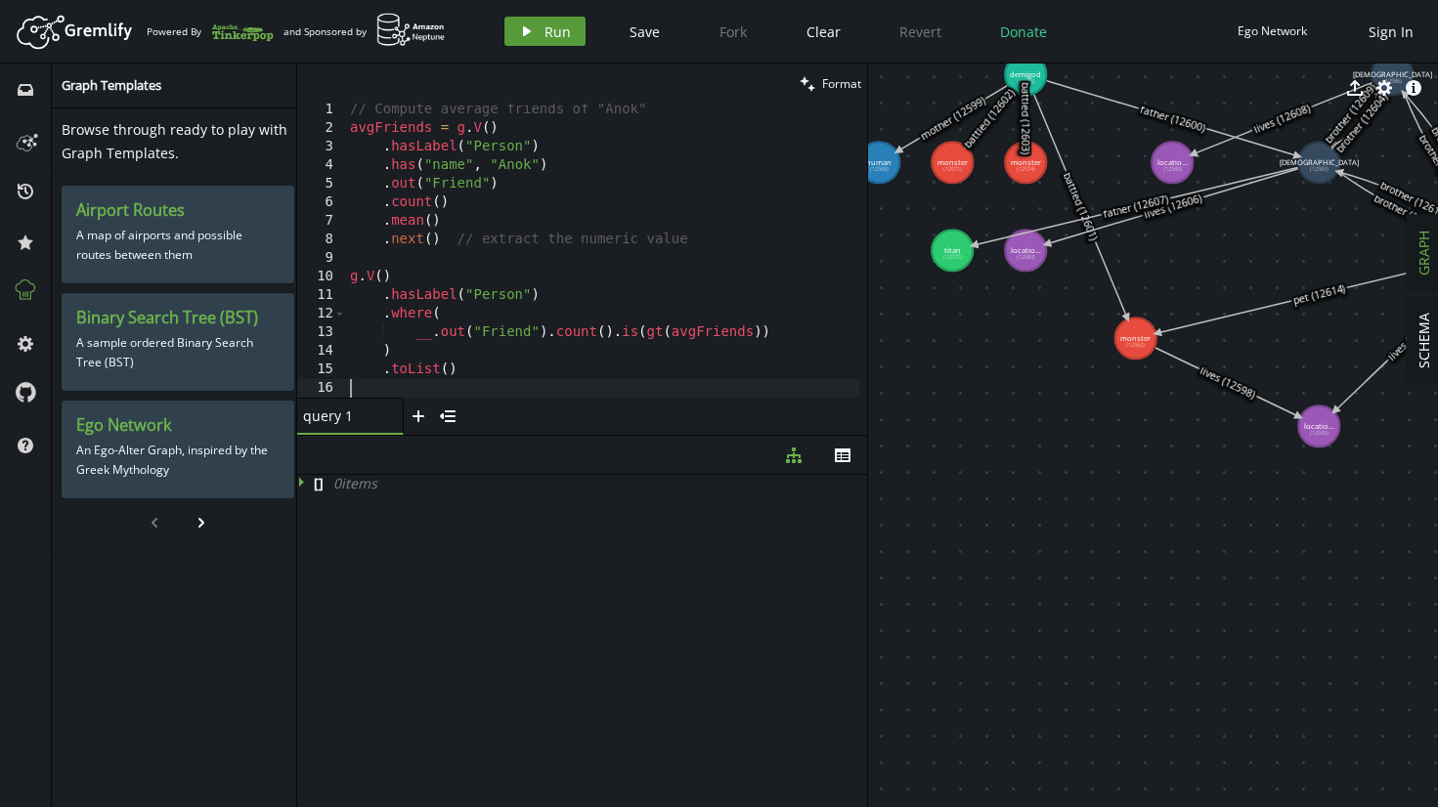
click at [558, 29] on span "Run" at bounding box center [557, 31] width 26 height 19
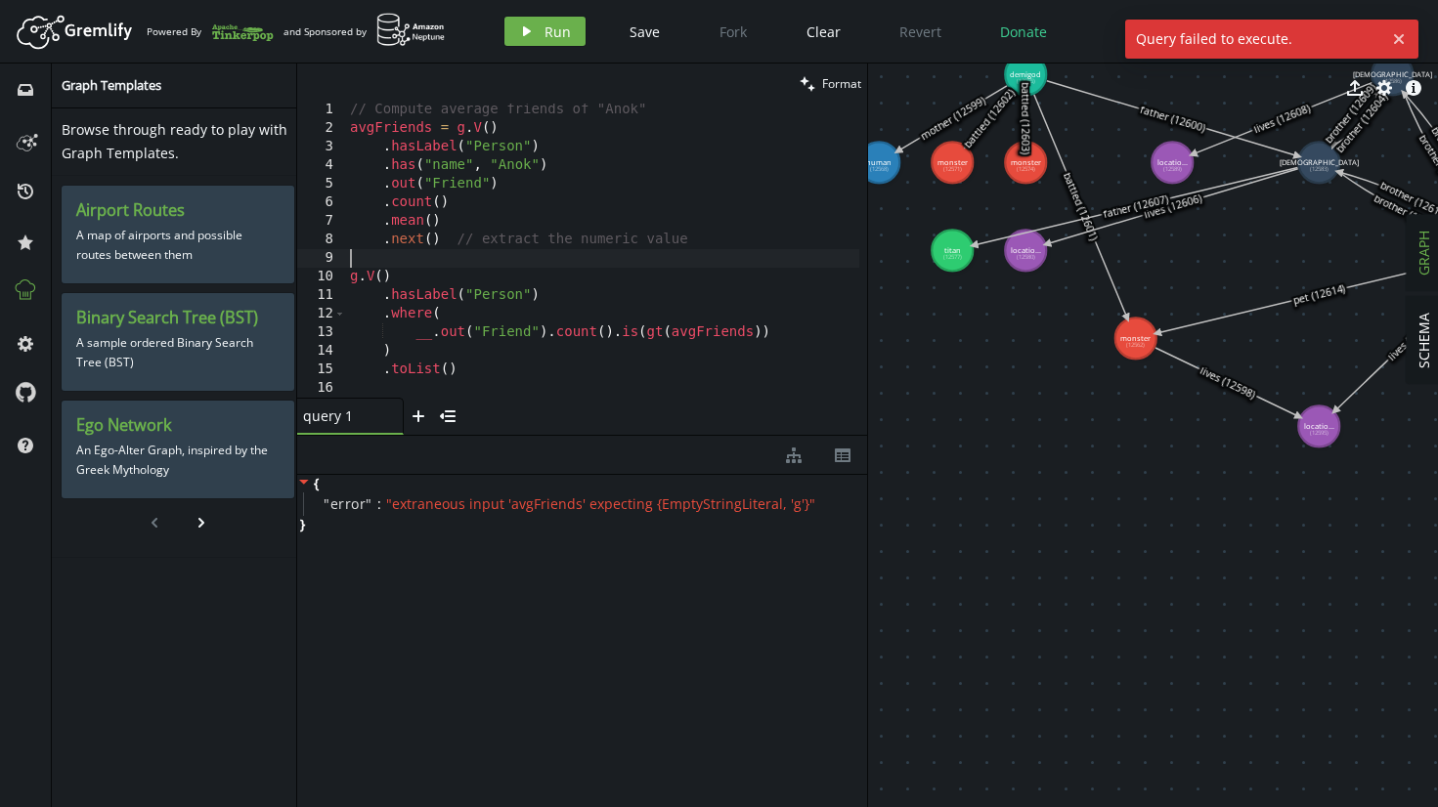
click at [544, 249] on div "// Compute average friends of "Anok" avgFriends = g . V ( ) . hasLabel ( "Perso…" at bounding box center [602, 266] width 513 height 331
click at [579, 245] on div "// Compute average friends of "Anok" avgFriends = g . V ( ) . hasLabel ( "Perso…" at bounding box center [602, 266] width 513 height 331
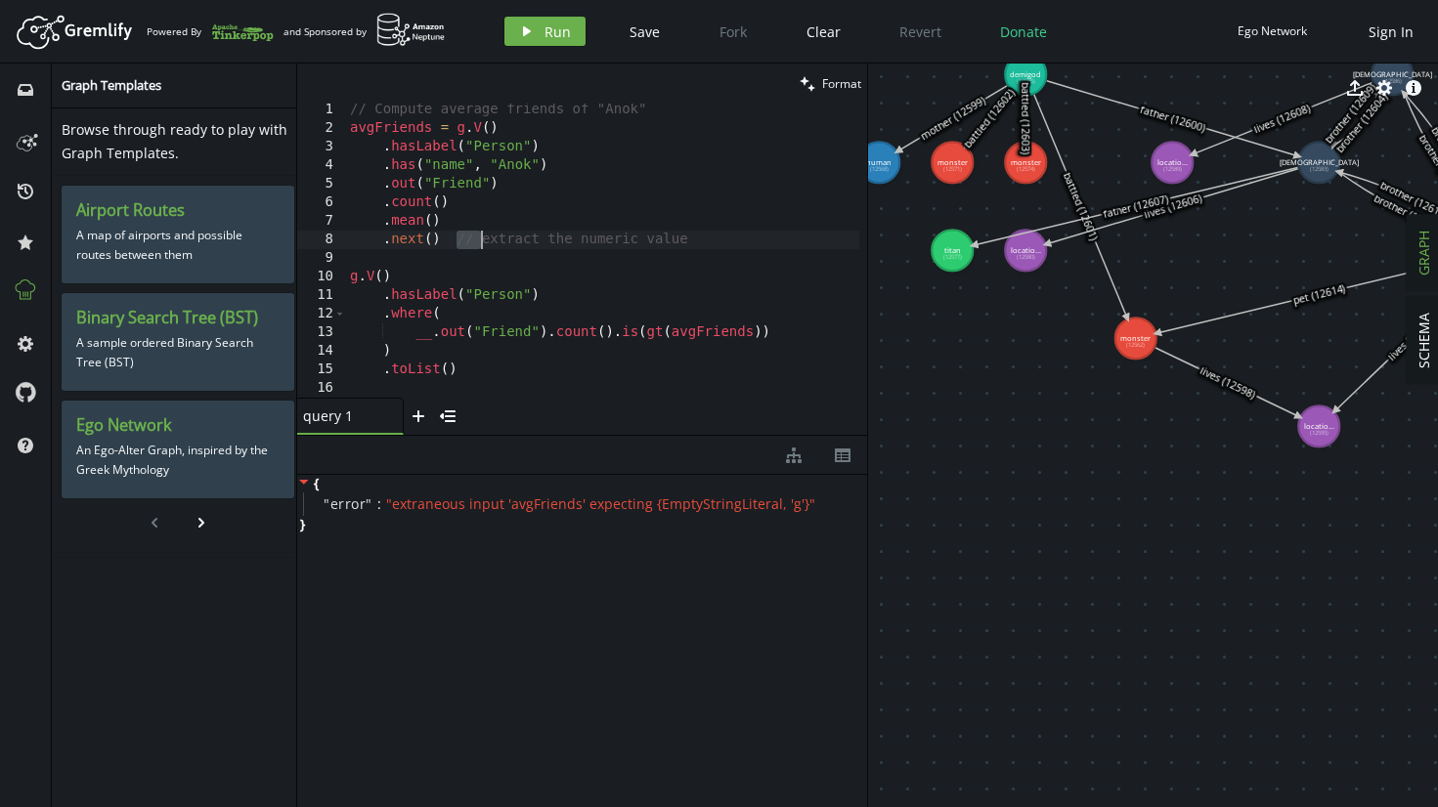
drag, startPoint x: 455, startPoint y: 240, endPoint x: 984, endPoint y: 227, distance: 528.9
click at [978, 228] on div "clean Format .next() // extract the numeric value 1 2 3 4 5 6 7 8 9 10 11 12 13…" at bounding box center [867, 436] width 1141 height 744
type textarea ".next()"
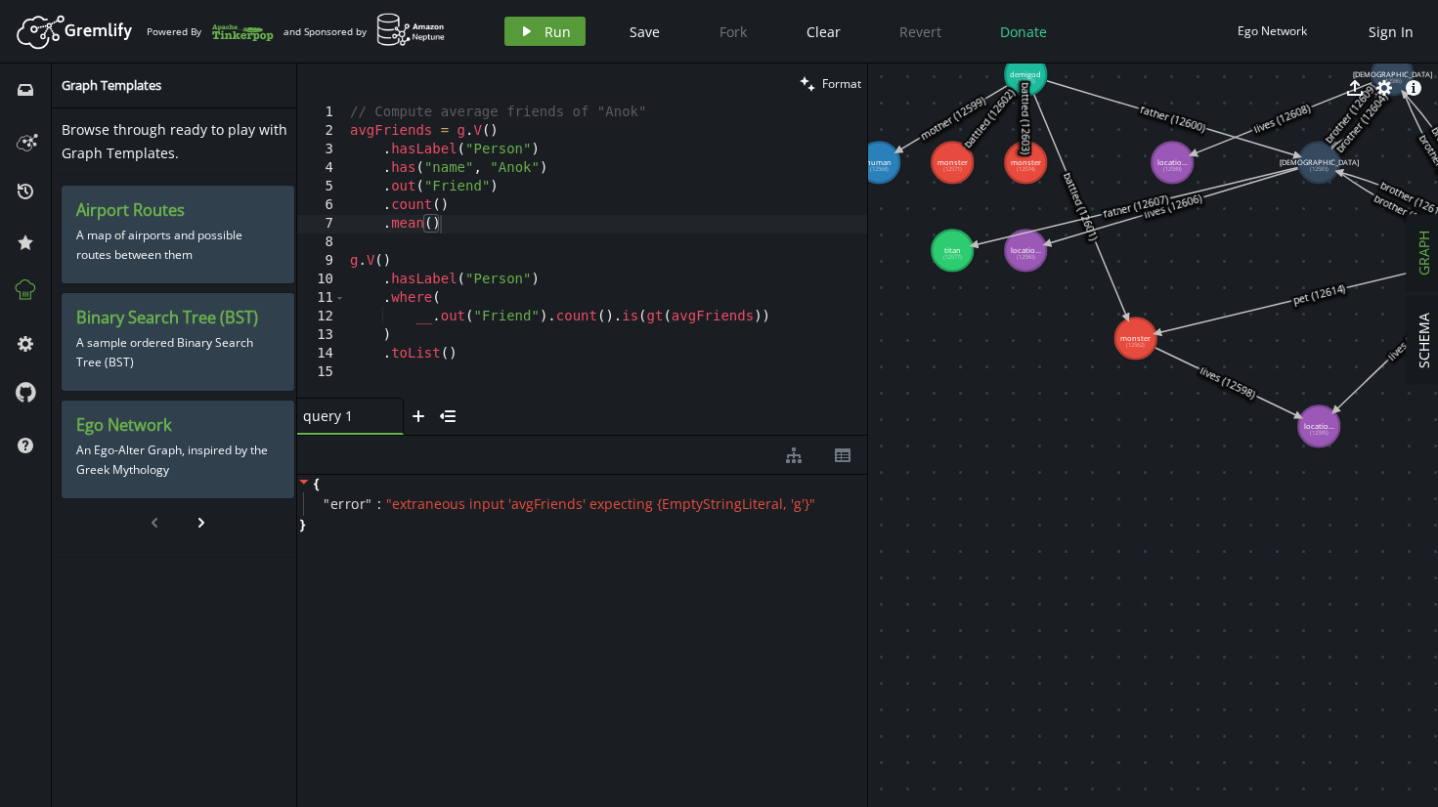
click at [528, 33] on icon "play" at bounding box center [527, 31] width 16 height 16
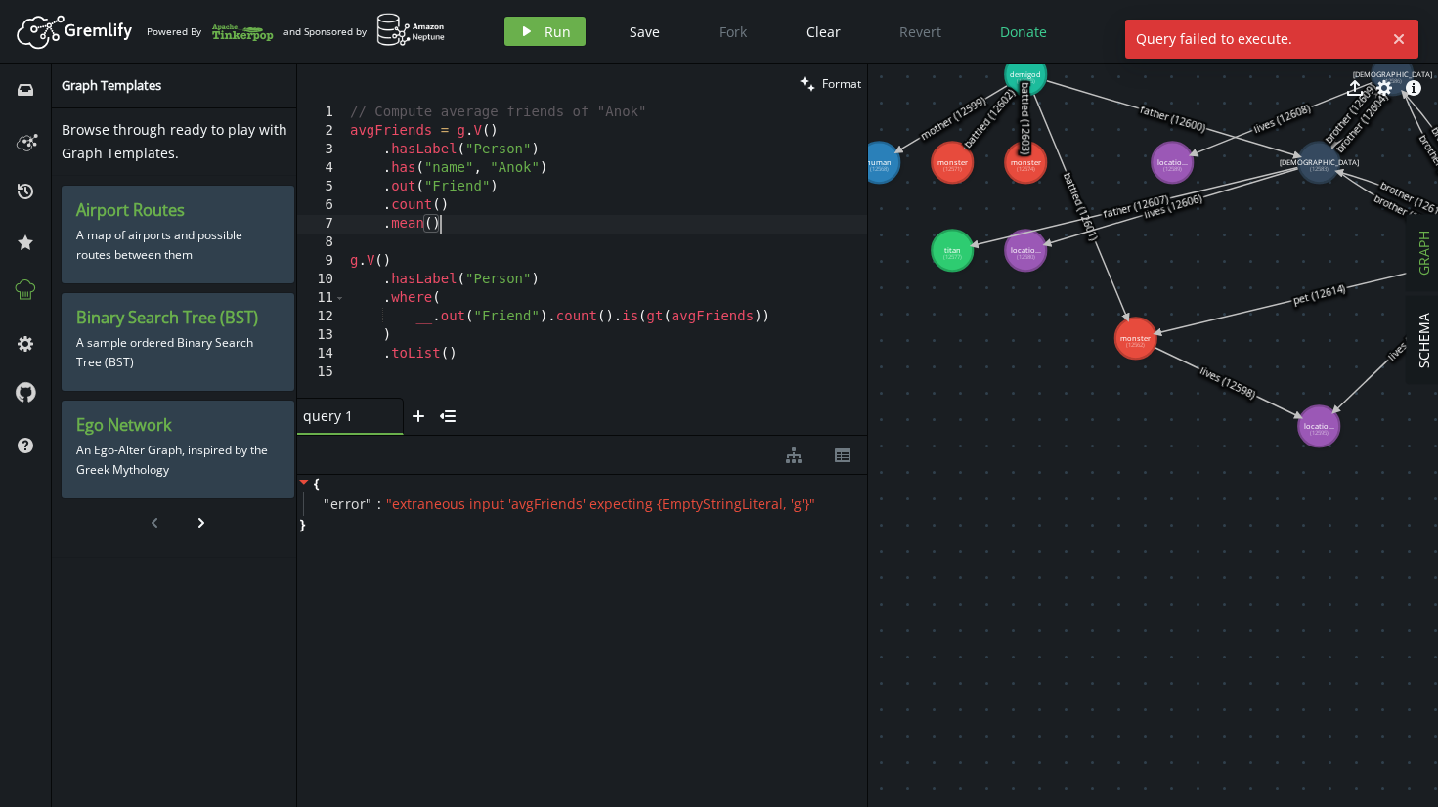
click at [496, 232] on div "// Compute average friends of "Anok" avgFriends = g . V ( ) . hasLabel ( "Perso…" at bounding box center [606, 269] width 521 height 331
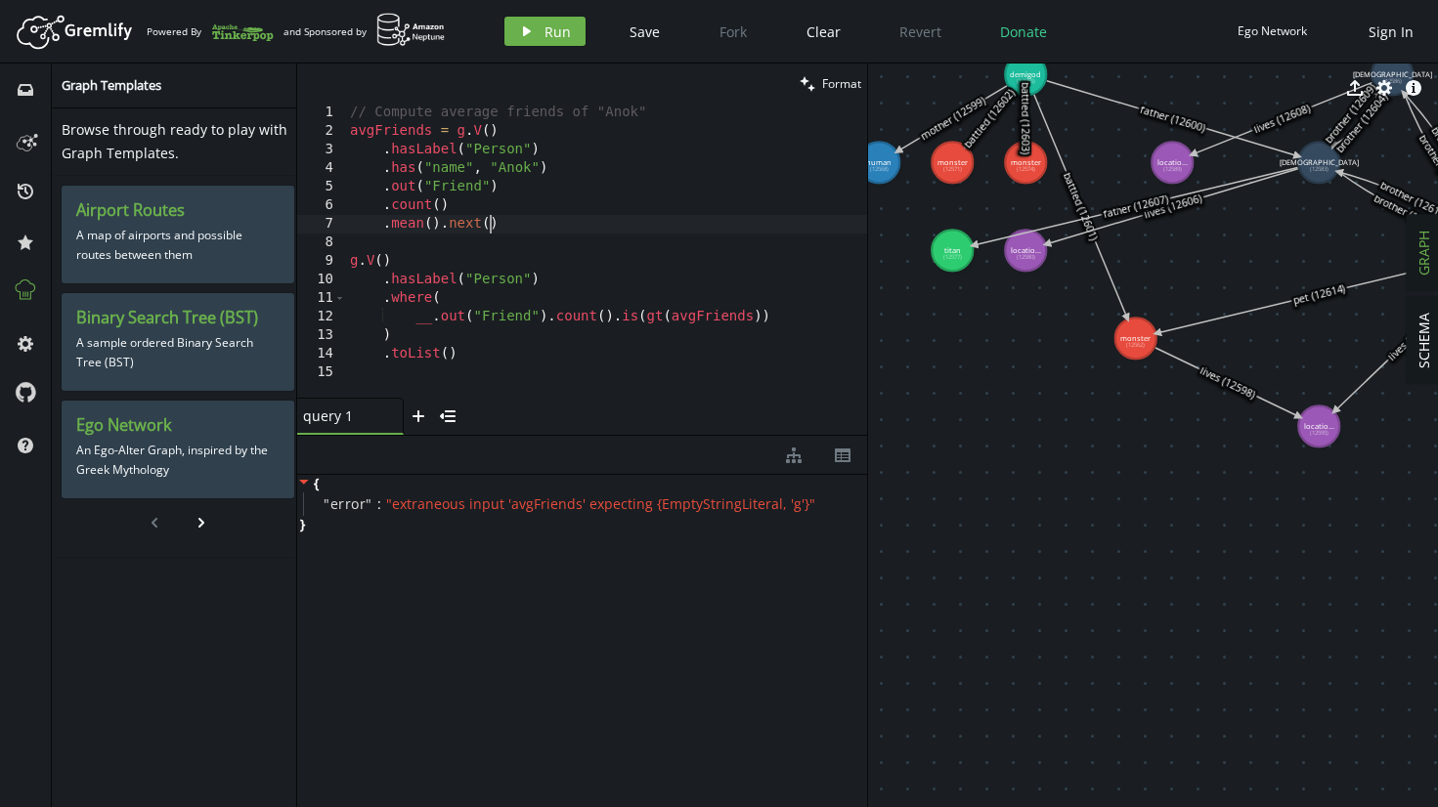
scroll to position [0, 147]
type textarea ".mean().next()"
click at [551, 43] on button "play Run" at bounding box center [544, 31] width 81 height 29
click at [420, 33] on img at bounding box center [410, 30] width 69 height 34
